Goal: Task Accomplishment & Management: Manage account settings

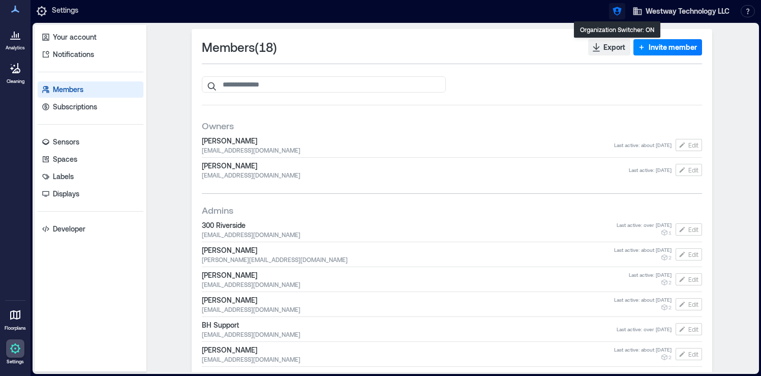
click at [617, 17] on button "button" at bounding box center [617, 11] width 16 height 16
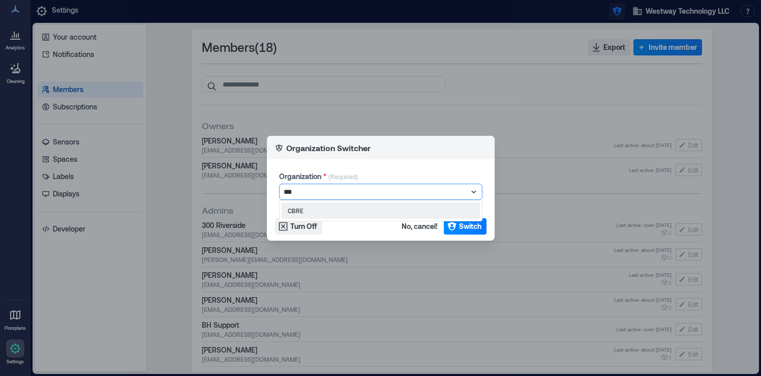
type input "****"
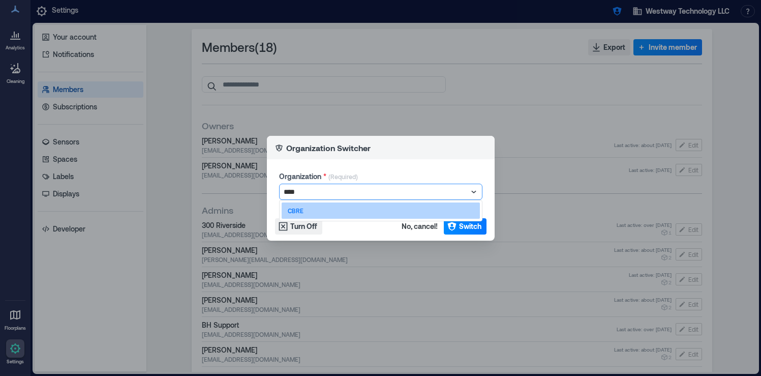
click at [385, 218] on div "CBRE" at bounding box center [381, 210] width 198 height 16
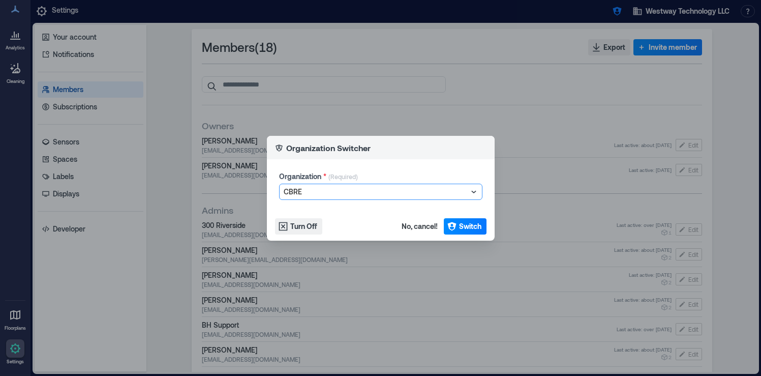
click at [460, 217] on footer "Turn Off No, cancel! Switch" at bounding box center [381, 226] width 228 height 28
click at [460, 225] on span "Switch" at bounding box center [470, 226] width 22 height 10
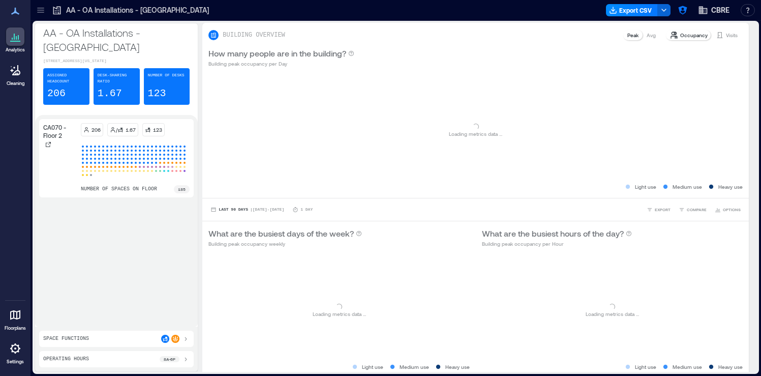
click at [44, 11] on icon at bounding box center [41, 10] width 10 height 10
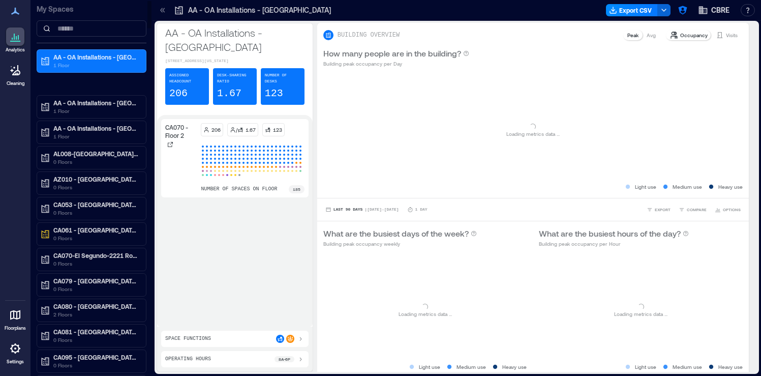
click at [70, 37] on div "My Spaces" at bounding box center [92, 21] width 110 height 43
click at [76, 32] on input at bounding box center [92, 28] width 110 height 16
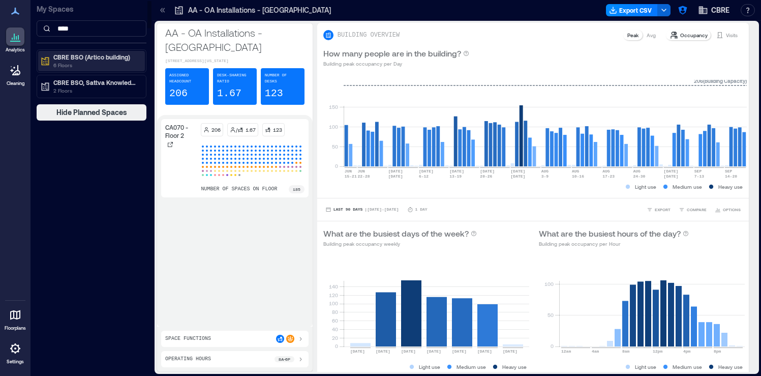
click at [78, 62] on p "6 Floors" at bounding box center [95, 65] width 85 height 8
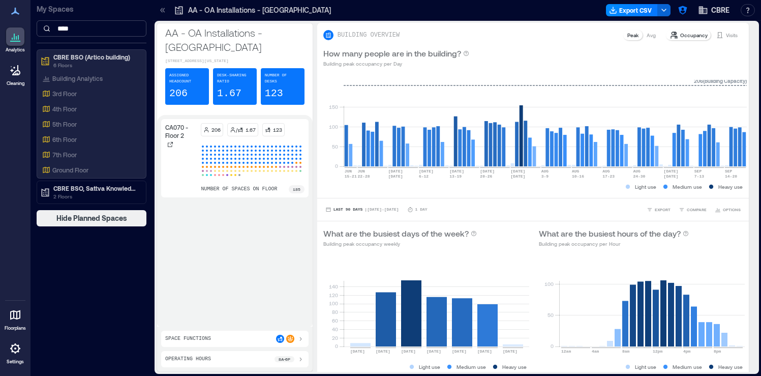
click at [87, 30] on input "****" at bounding box center [92, 28] width 110 height 16
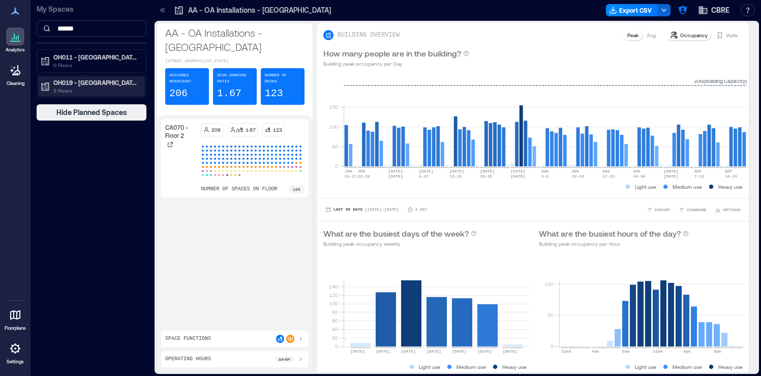
type input "******"
click at [117, 88] on p "2 Floors" at bounding box center [95, 90] width 85 height 8
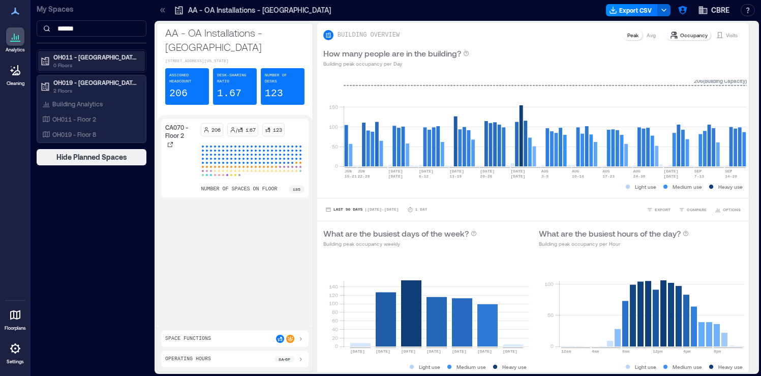
click at [117, 63] on p "0 Floors" at bounding box center [95, 65] width 85 height 8
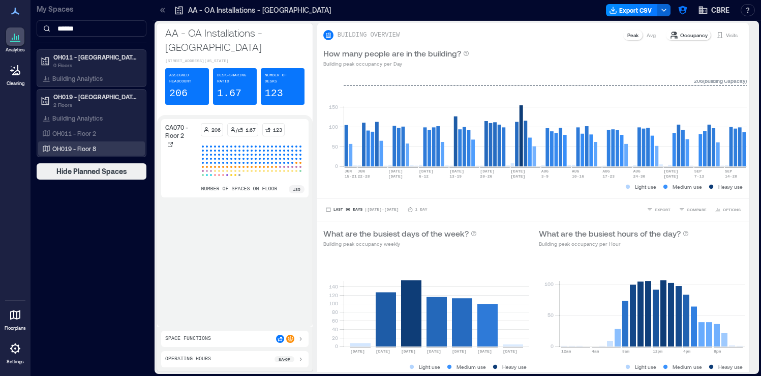
click at [98, 146] on div "OH019 - Floor 8" at bounding box center [89, 148] width 99 height 10
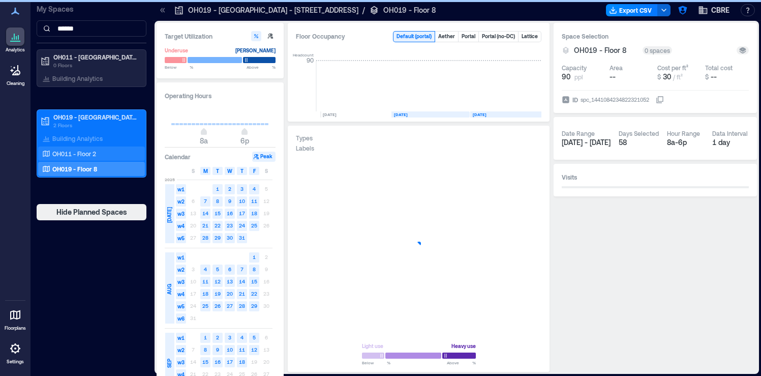
scroll to position [0, 56]
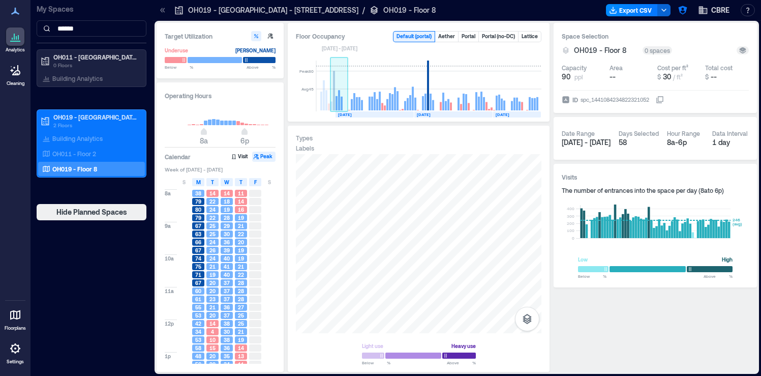
click at [342, 108] on rect at bounding box center [342, 104] width 2 height 14
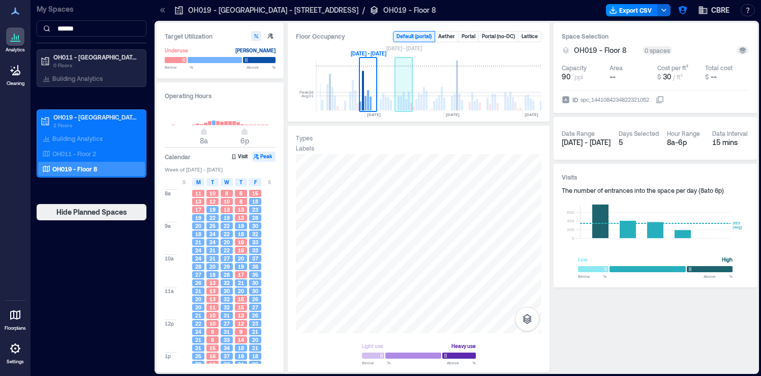
scroll to position [0, 23]
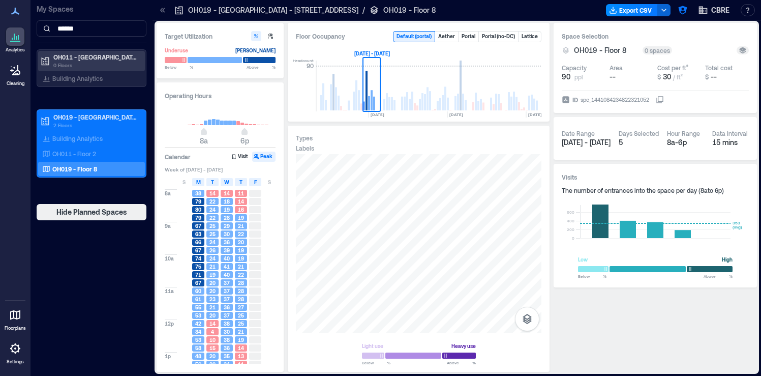
click at [83, 63] on p "0 Floors" at bounding box center [95, 65] width 85 height 8
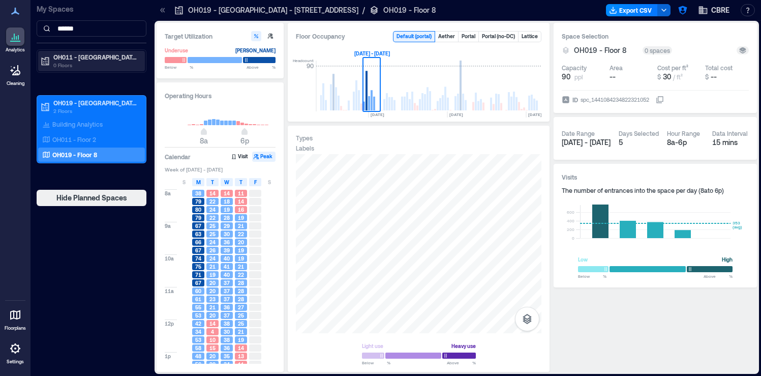
click at [90, 65] on p "0 Floors" at bounding box center [95, 65] width 85 height 8
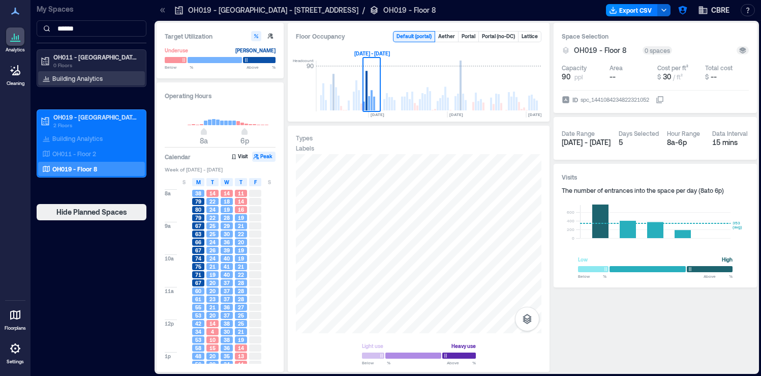
click at [89, 81] on p "Building Analytics" at bounding box center [77, 78] width 50 height 8
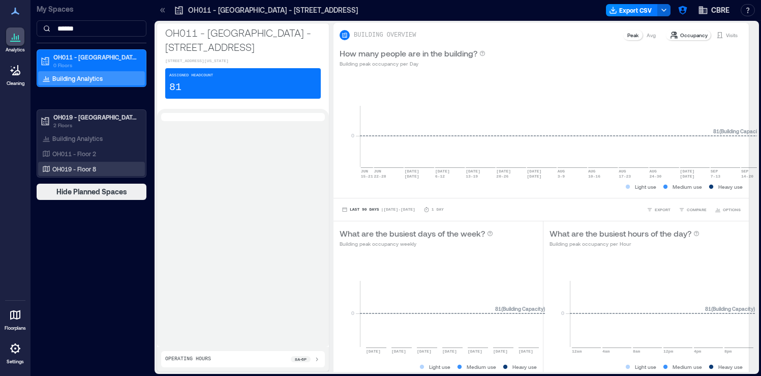
click at [111, 173] on div "OH019 - Floor 8" at bounding box center [89, 169] width 99 height 10
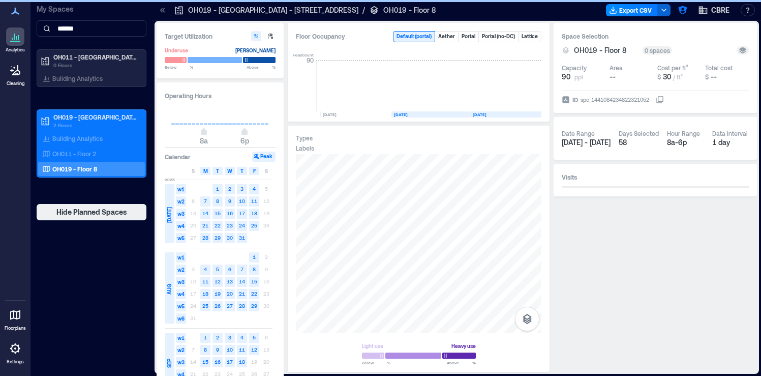
scroll to position [0, 56]
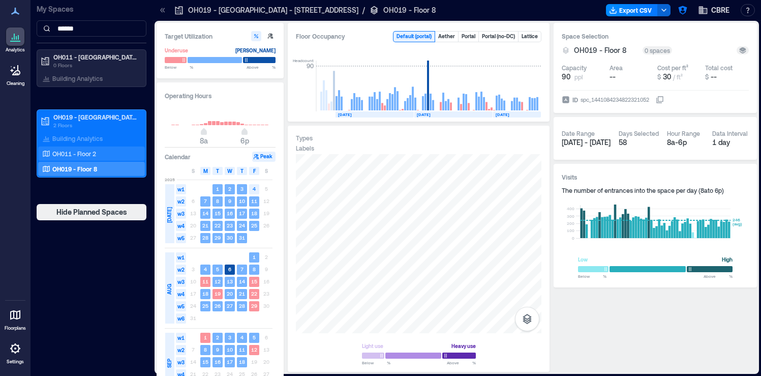
click at [70, 154] on p "OH011 - Floor 2" at bounding box center [74, 153] width 44 height 8
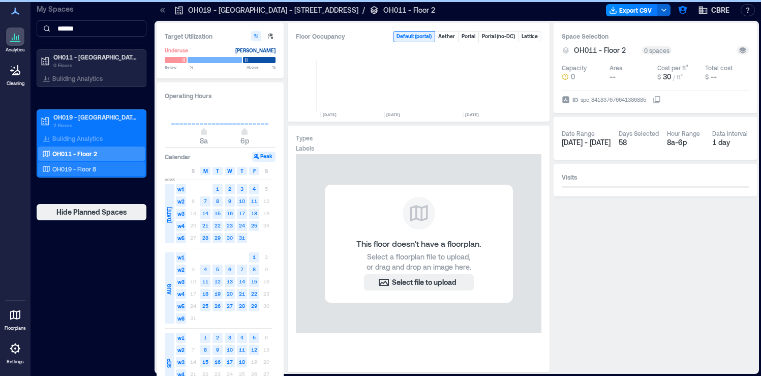
scroll to position [0, 4301]
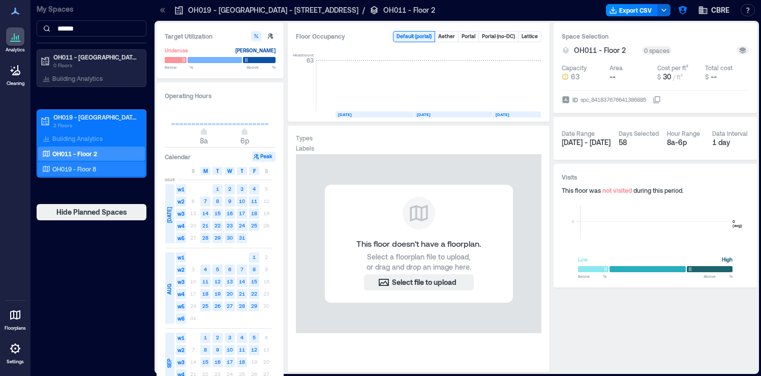
click at [56, 170] on p "OH019 - Floor 8" at bounding box center [74, 169] width 44 height 8
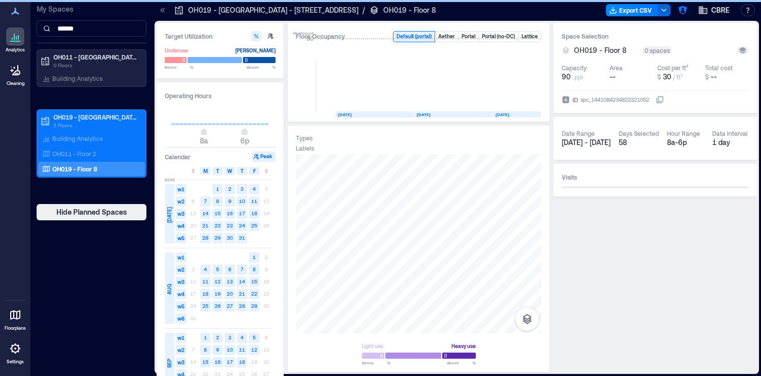
scroll to position [0, 56]
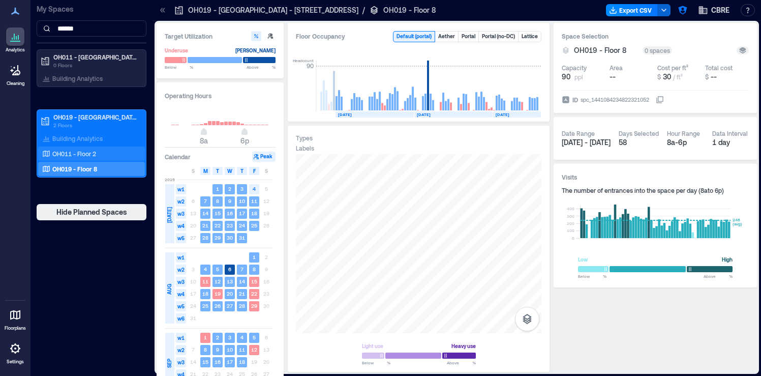
click at [82, 154] on p "OH011 - Floor 2" at bounding box center [74, 153] width 44 height 8
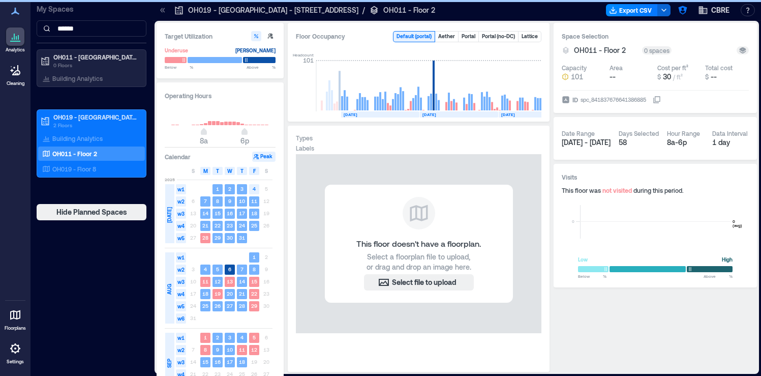
scroll to position [0, 4301]
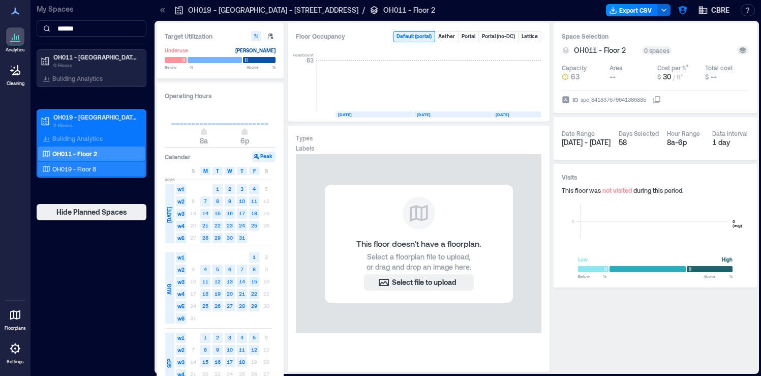
click at [102, 168] on div "OH019 - Floor 8" at bounding box center [89, 169] width 99 height 10
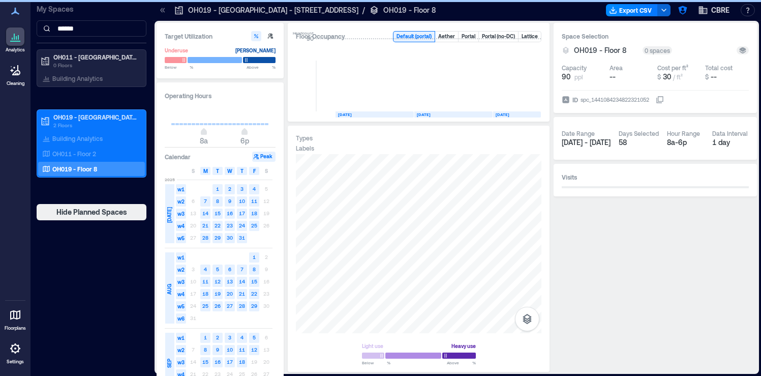
scroll to position [0, 56]
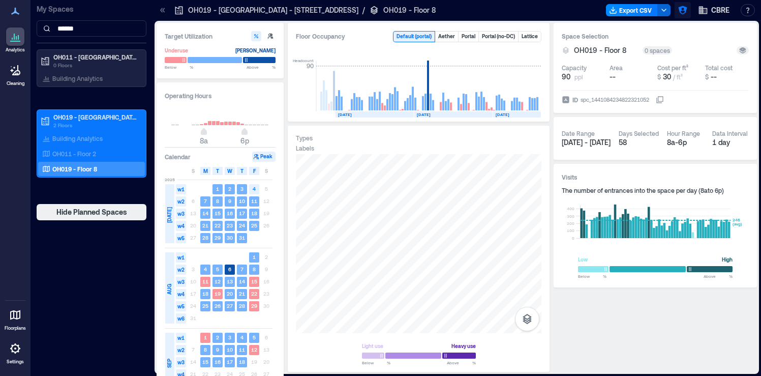
click at [686, 10] on icon "button" at bounding box center [683, 10] width 10 height 10
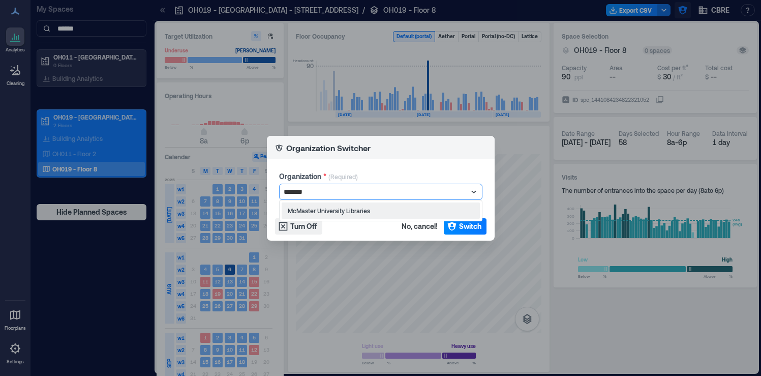
type input "********"
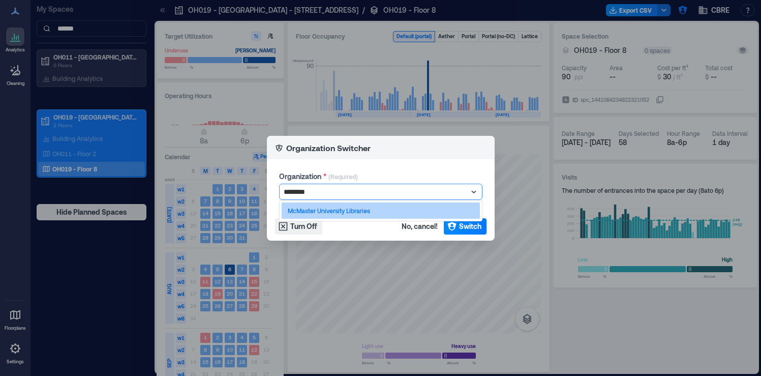
click at [399, 217] on div "McMaster University Libraries" at bounding box center [381, 210] width 198 height 16
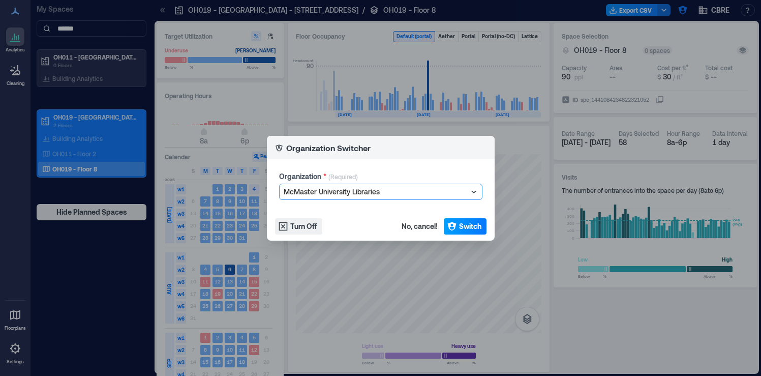
click at [460, 228] on span "Switch" at bounding box center [470, 226] width 22 height 10
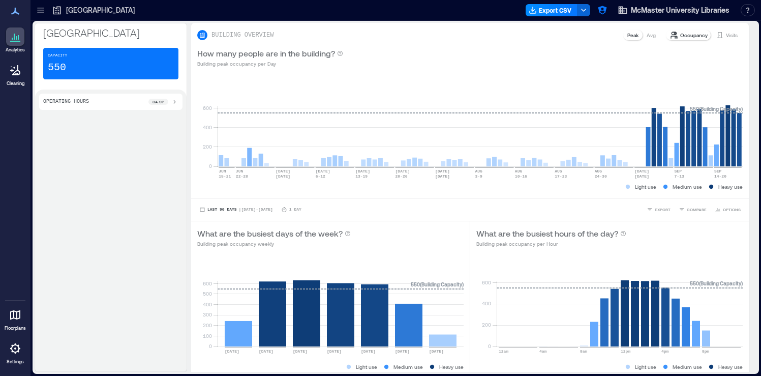
click at [41, 7] on icon at bounding box center [41, 10] width 10 height 10
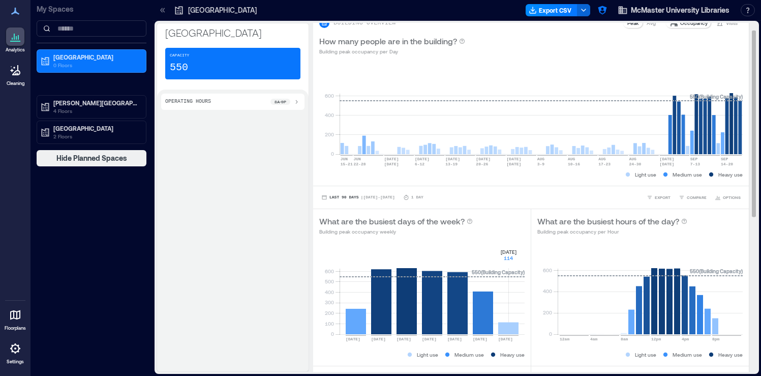
scroll to position [13, 0]
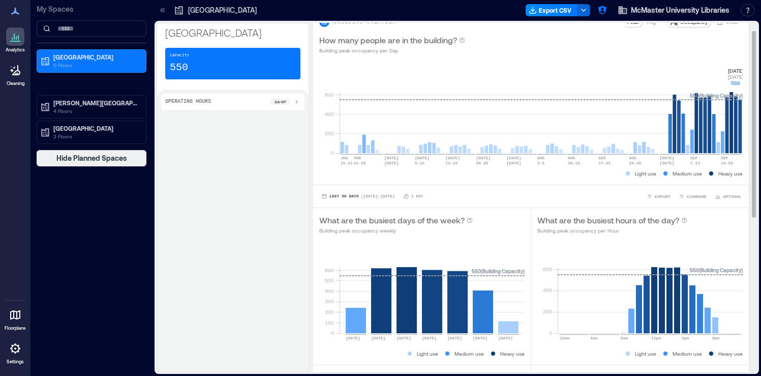
click at [737, 135] on rect at bounding box center [541, 110] width 403 height 86
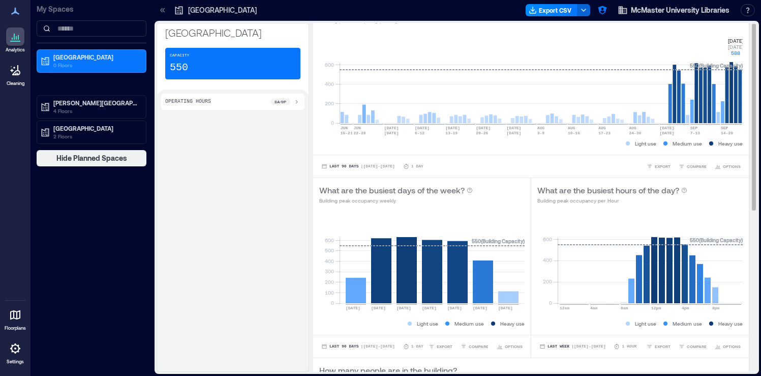
scroll to position [0, 0]
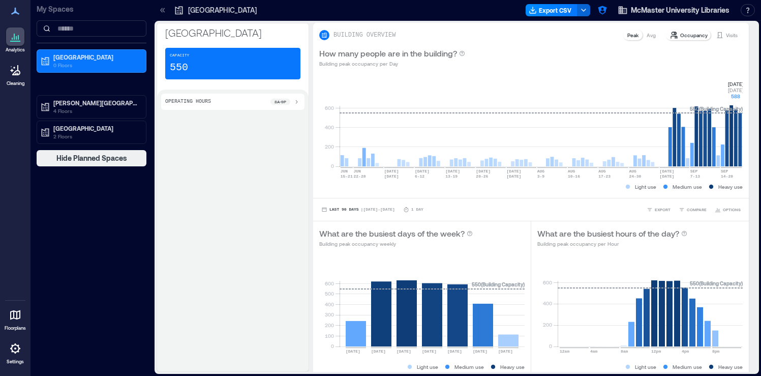
click at [18, 348] on icon at bounding box center [15, 348] width 10 height 10
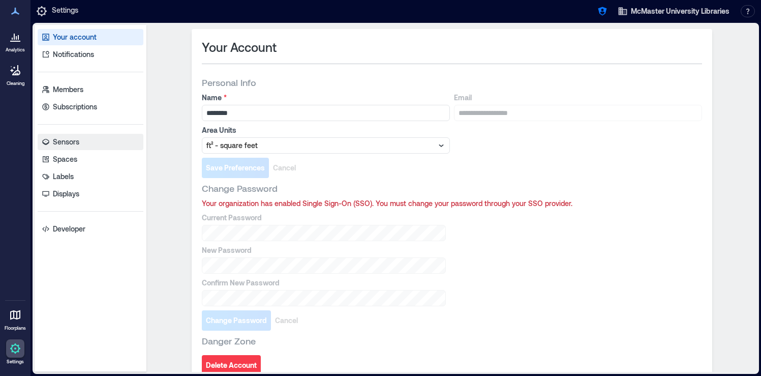
click at [74, 142] on p "Sensors" at bounding box center [66, 142] width 26 height 10
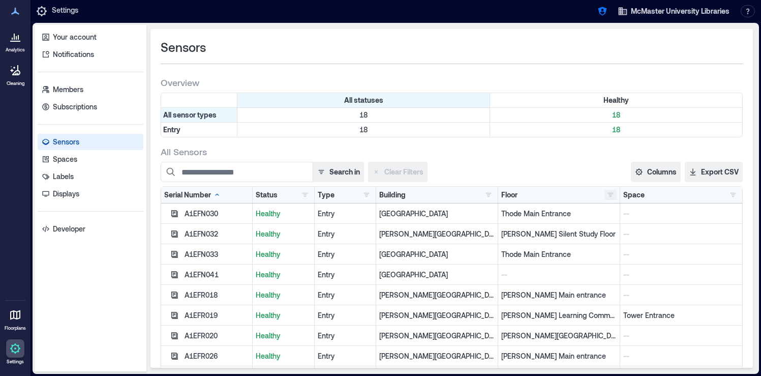
click at [613, 195] on button "button" at bounding box center [610, 195] width 12 height 10
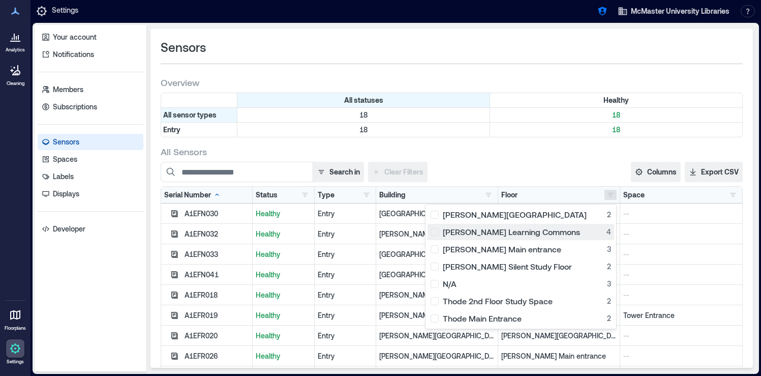
click at [470, 234] on div "Mills Learning Commons 4" at bounding box center [521, 232] width 180 height 10
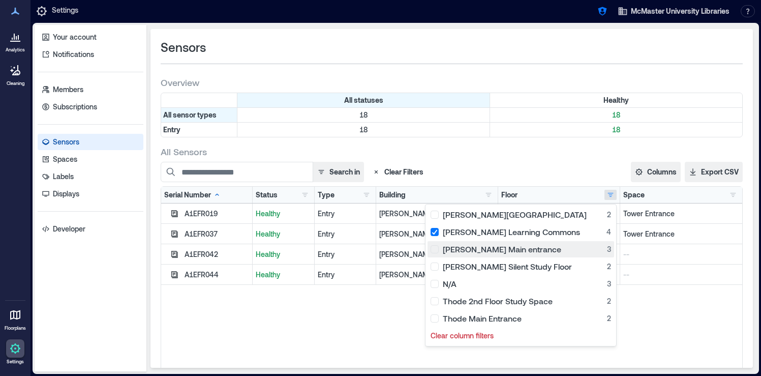
click at [470, 243] on button "Mills Main entrance 3" at bounding box center [521, 249] width 187 height 16
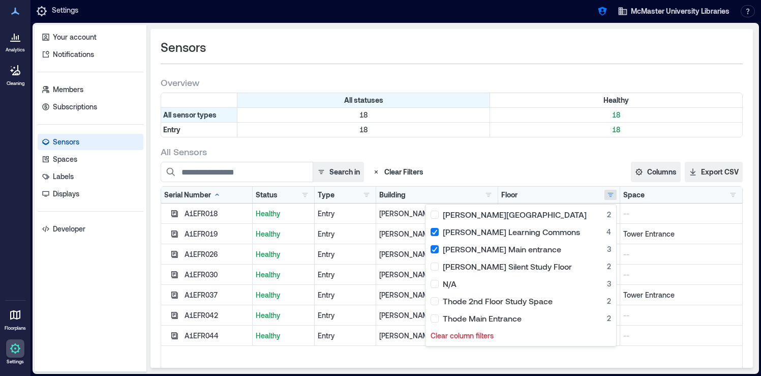
click at [475, 153] on div "All Sensors" at bounding box center [452, 151] width 582 height 12
